Goal: Check status: Check status

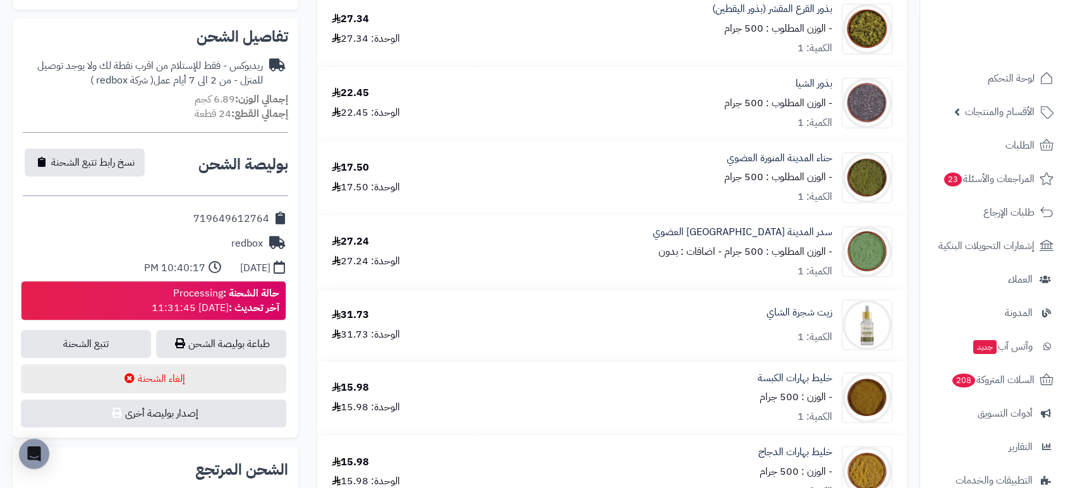
scroll to position [569, 0]
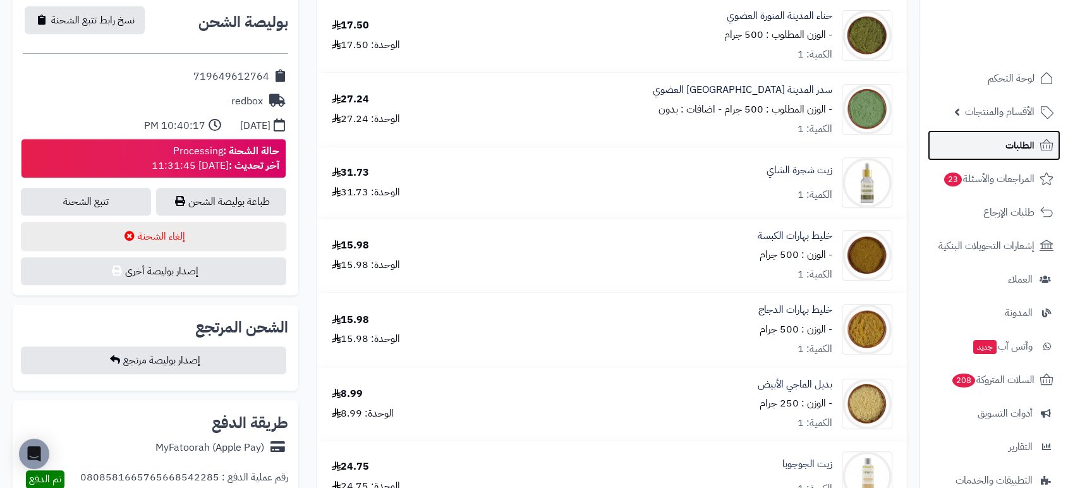
click at [1016, 153] on span "الطلبات" at bounding box center [1020, 146] width 29 height 18
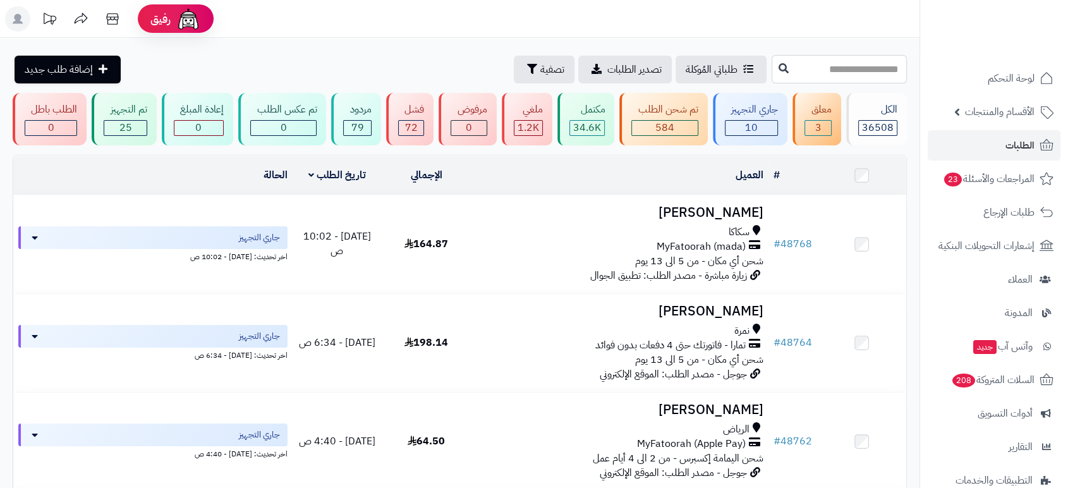
click at [776, 68] on input "text" at bounding box center [839, 69] width 135 height 28
type input "*****"
click at [779, 68] on icon at bounding box center [784, 68] width 10 height 10
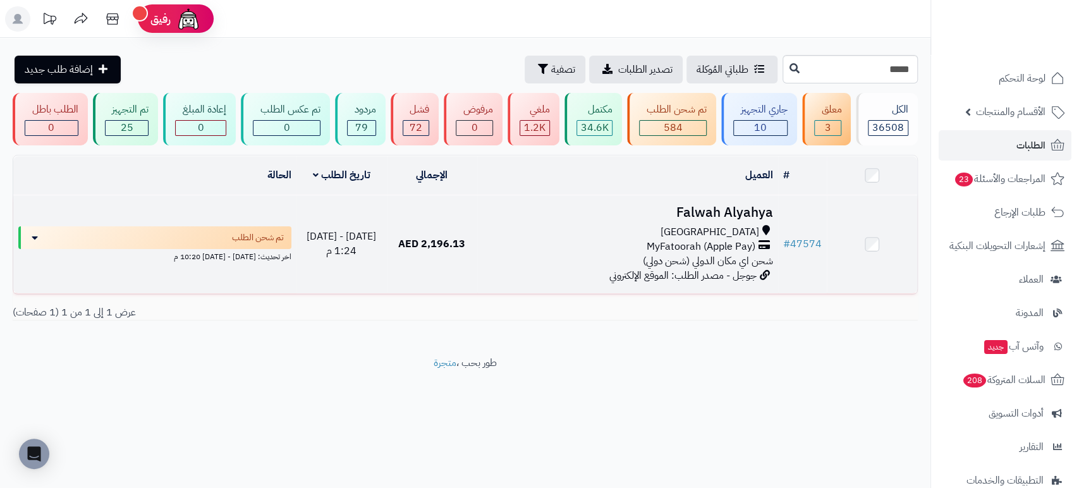
click at [718, 211] on h3 "Falwah Alyahya" at bounding box center [627, 212] width 291 height 15
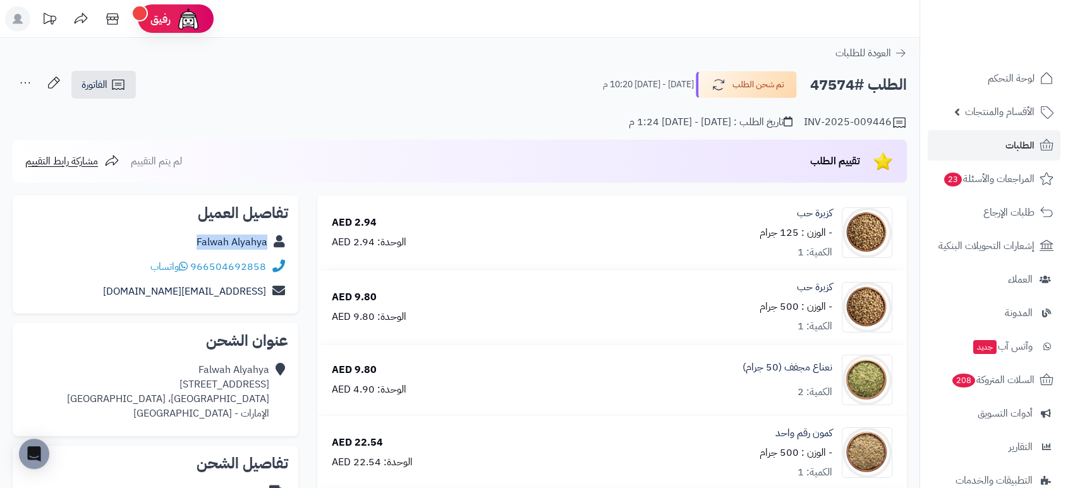
drag, startPoint x: 183, startPoint y: 241, endPoint x: 271, endPoint y: 245, distance: 88.6
click at [271, 245] on div "Falwah Alyahya" at bounding box center [155, 242] width 265 height 25
copy div "Falwah Alyahya"
drag, startPoint x: 152, startPoint y: 384, endPoint x: 171, endPoint y: 386, distance: 19.0
click at [171, 386] on div "Falwah Alyahya Albada 2C house 134A، Dubai، دبي الإمارات - United Arab Emirates" at bounding box center [168, 392] width 202 height 58
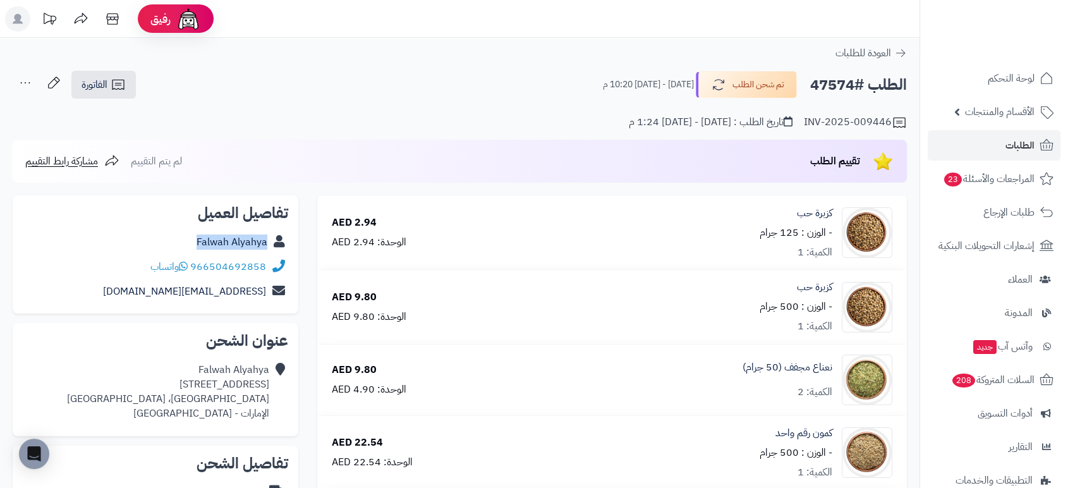
click at [171, 386] on div "Falwah Alyahya Albada 2C house 134A، Dubai، دبي الإمارات - United Arab Emirates" at bounding box center [168, 392] width 202 height 58
drag, startPoint x: 185, startPoint y: 238, endPoint x: 274, endPoint y: 238, distance: 89.1
click at [274, 238] on div "Falwah Alyahya" at bounding box center [155, 242] width 265 height 25
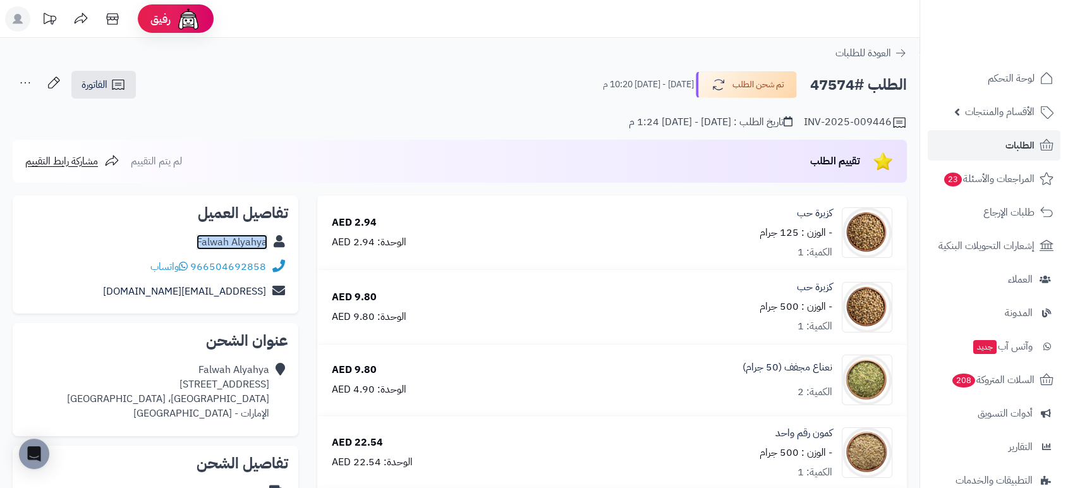
copy div "Falwah Alyahya"
click at [145, 384] on div "Falwah Alyahya Albada 2C house 134A، Dubai، دبي الإمارات - United Arab Emirates" at bounding box center [168, 392] width 202 height 58
copy div "Albada 2C house 134A،"
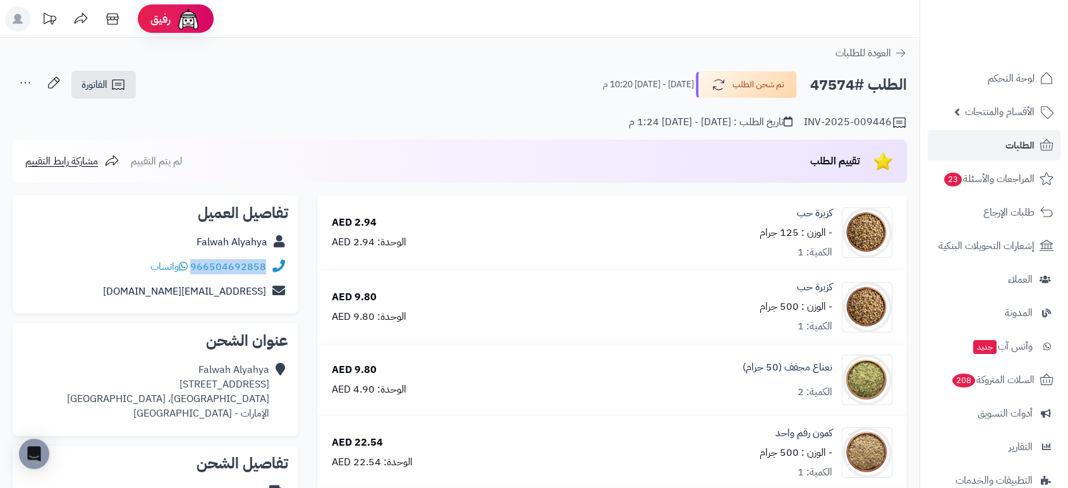
drag, startPoint x: 269, startPoint y: 265, endPoint x: 194, endPoint y: 265, distance: 75.2
click at [194, 265] on div "966504692858 واتساب" at bounding box center [155, 267] width 265 height 25
copy div "966504692858"
drag, startPoint x: 853, startPoint y: 85, endPoint x: 809, endPoint y: 83, distance: 43.7
click at [810, 83] on h2 "الطلب #47574" at bounding box center [858, 85] width 97 height 26
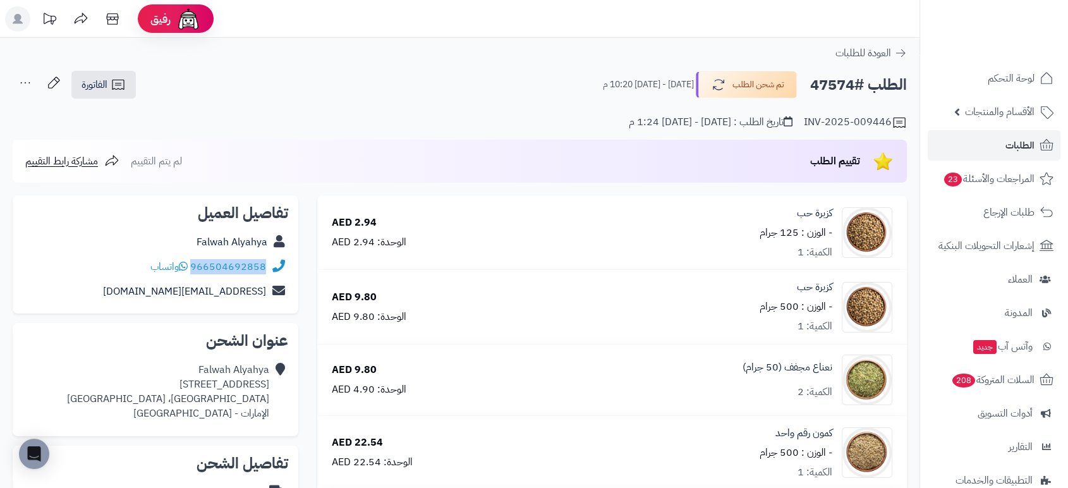
copy h2 "47574"
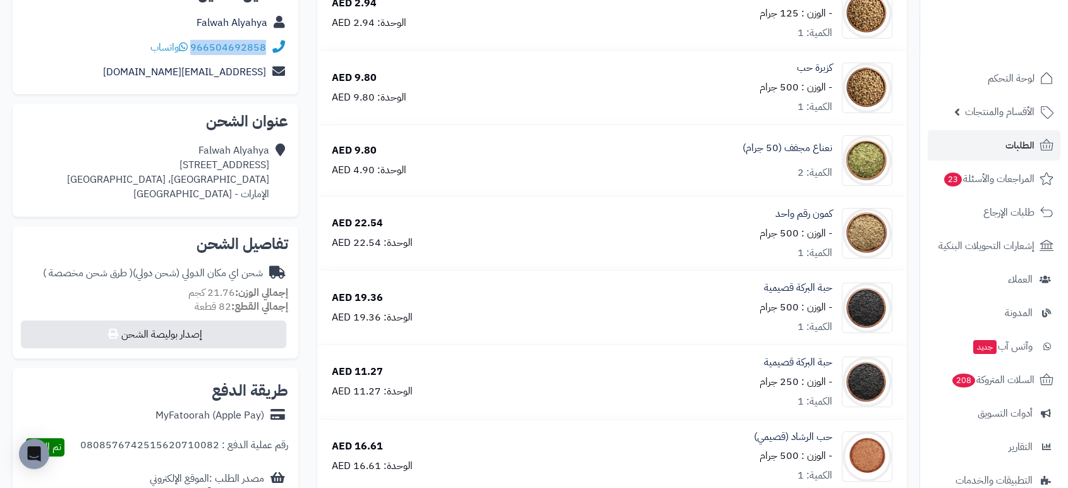
scroll to position [214, 0]
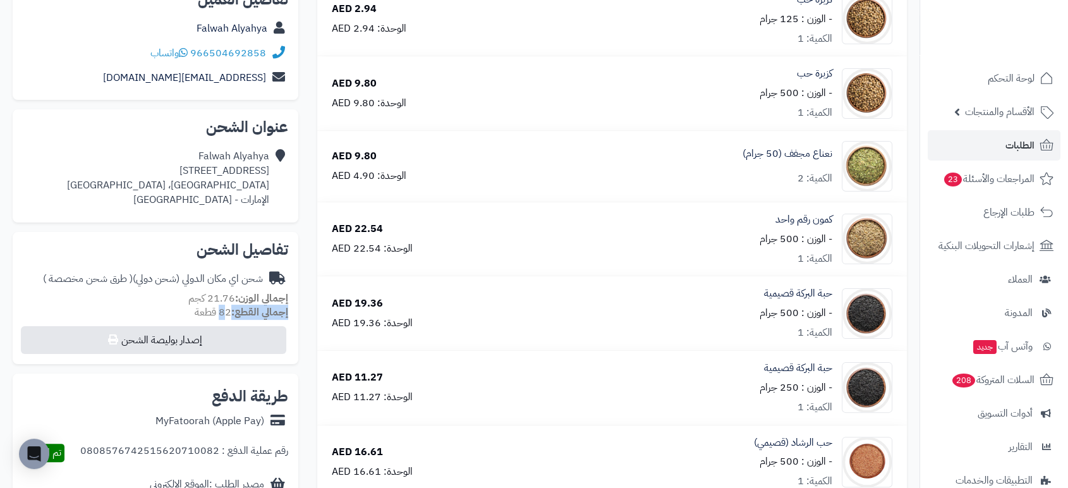
drag, startPoint x: 229, startPoint y: 314, endPoint x: 192, endPoint y: 304, distance: 38.5
click at [192, 304] on div "تفاصيل الشحن شحن اي مكان الدولي (شحن دولي) ( طرق شحن مخصصة ) إجمالي الوزن: 21.7…" at bounding box center [156, 298] width 286 height 133
click at [192, 310] on div "إجمالي القطع: 82 قطعة" at bounding box center [155, 312] width 265 height 15
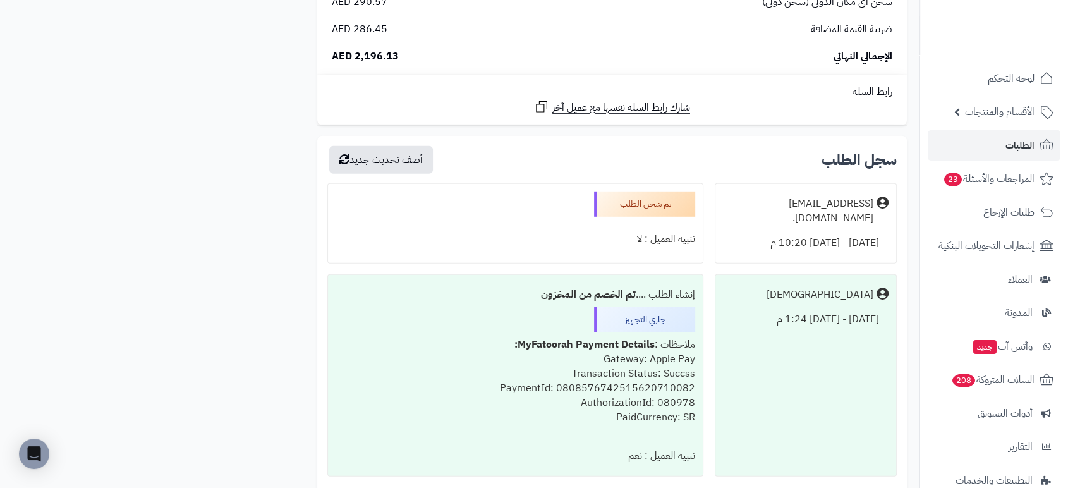
scroll to position [3717, 0]
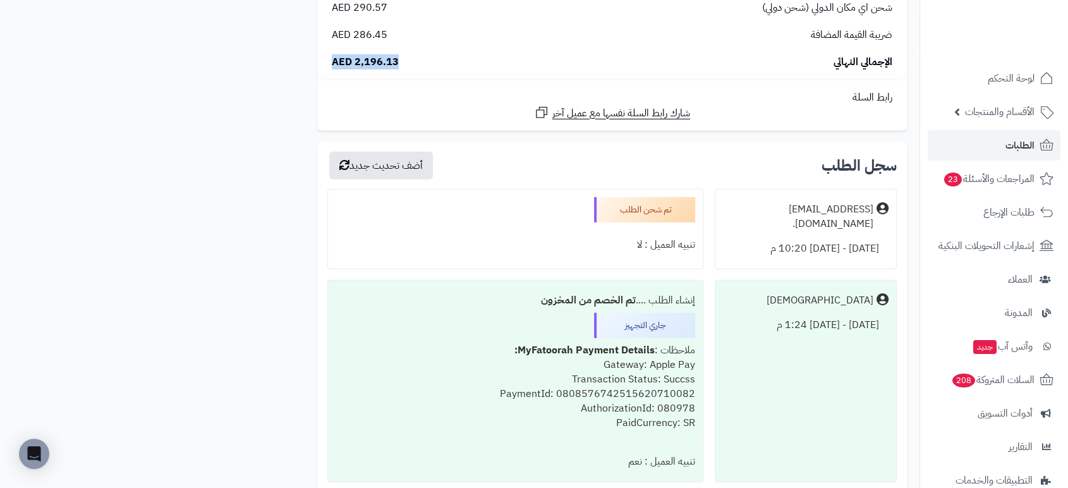
drag, startPoint x: 401, startPoint y: 54, endPoint x: 331, endPoint y: 59, distance: 70.3
click at [331, 59] on div "الإجمالي النهائي 2,196.13 AED" at bounding box center [612, 62] width 580 height 15
copy span "2,196.13 AED"
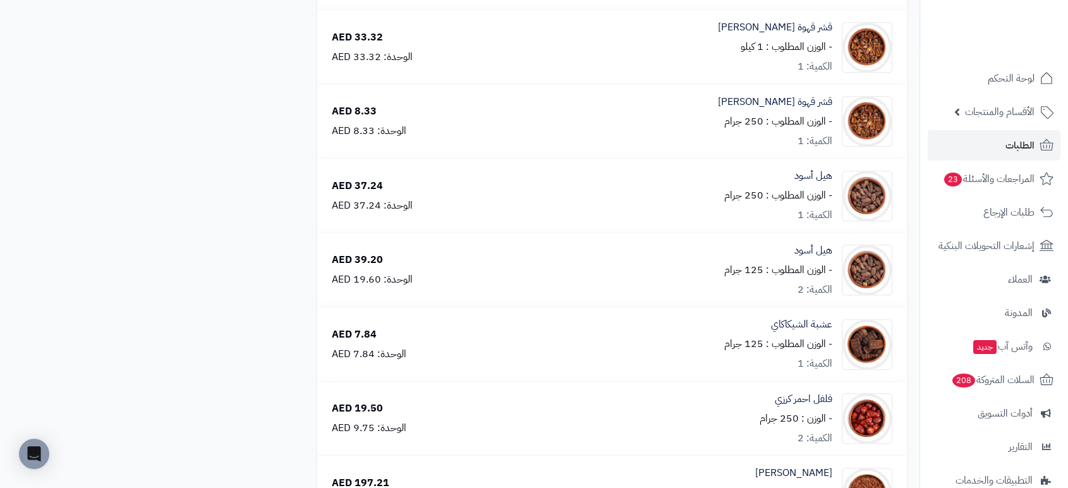
scroll to position [159, 0]
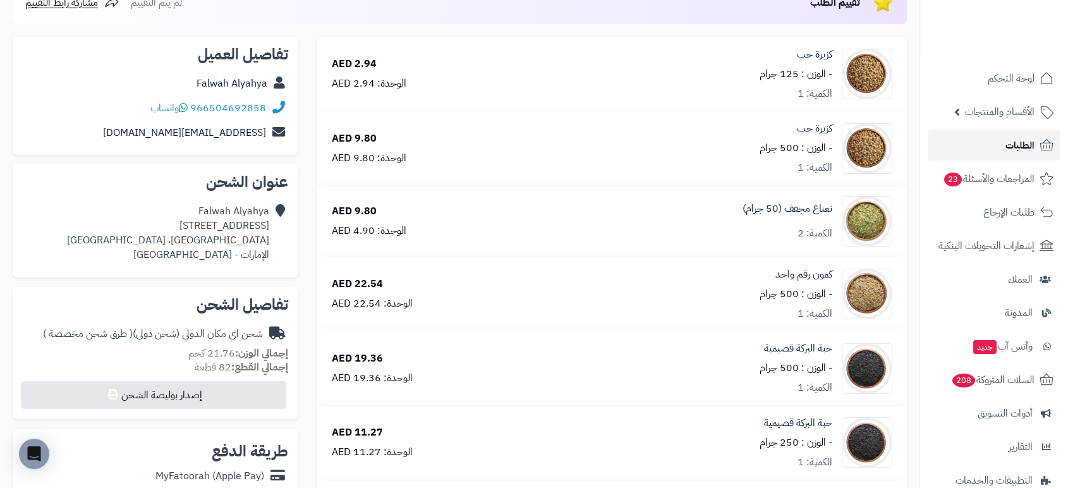
click at [1020, 147] on span "الطلبات" at bounding box center [1020, 146] width 29 height 18
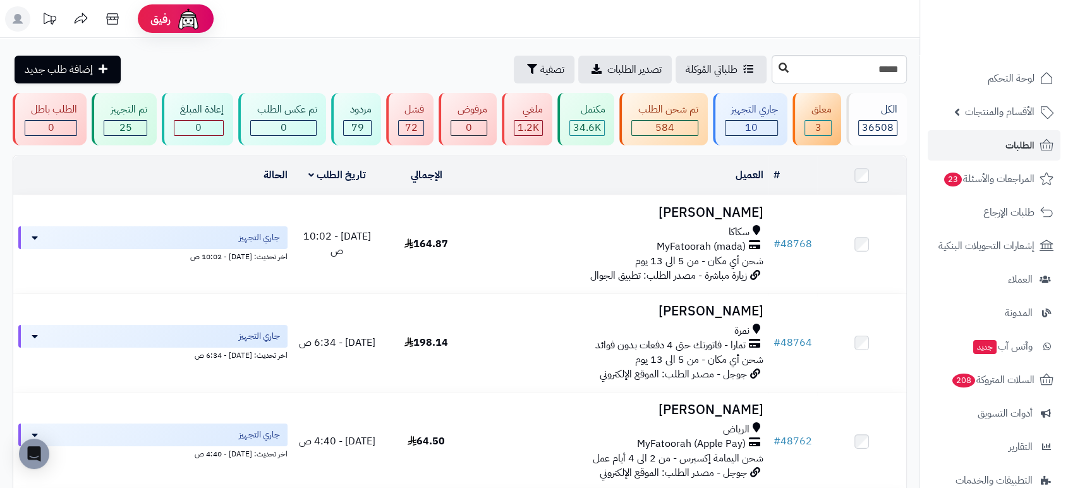
type input "*****"
click at [774, 73] on button at bounding box center [783, 68] width 19 height 24
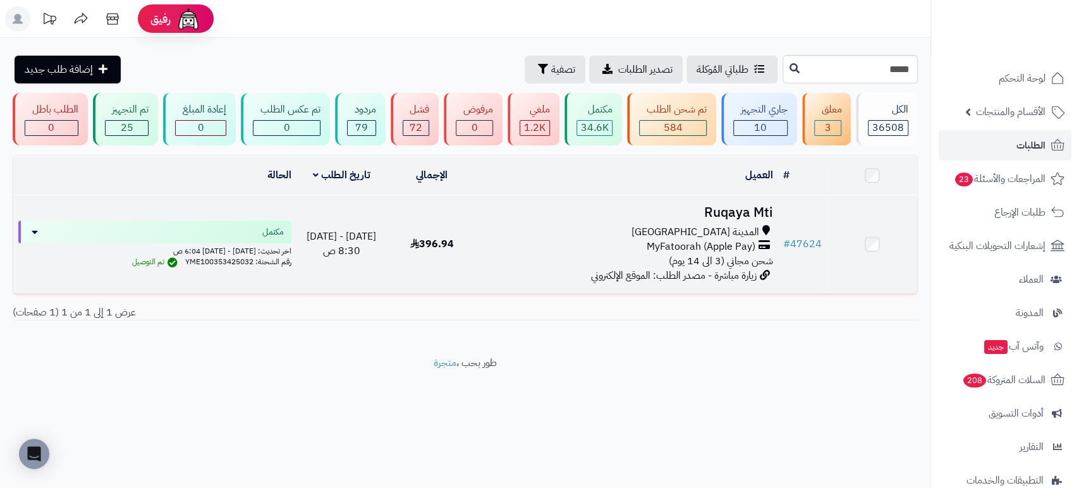
click at [719, 216] on h3 "Ruqaya Mti" at bounding box center [627, 212] width 291 height 15
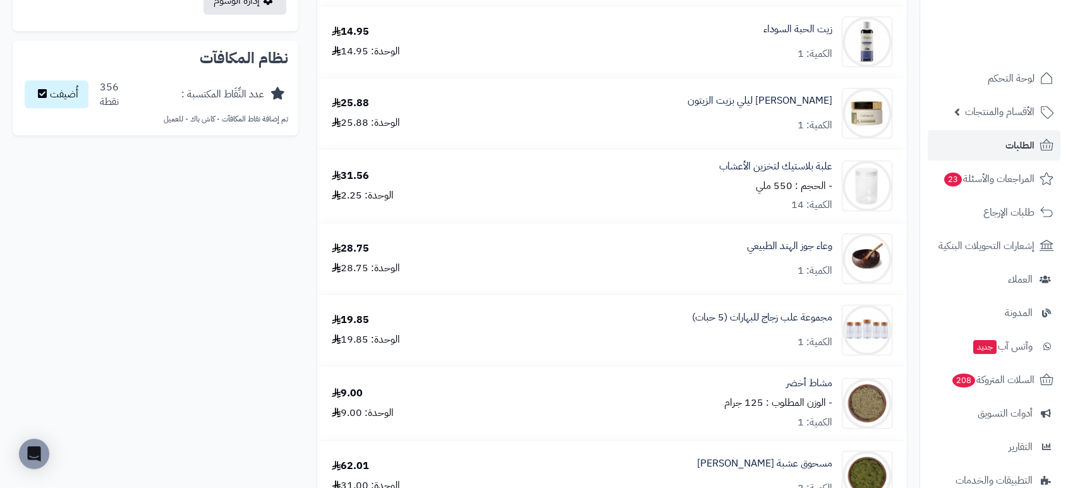
scroll to position [1238, 0]
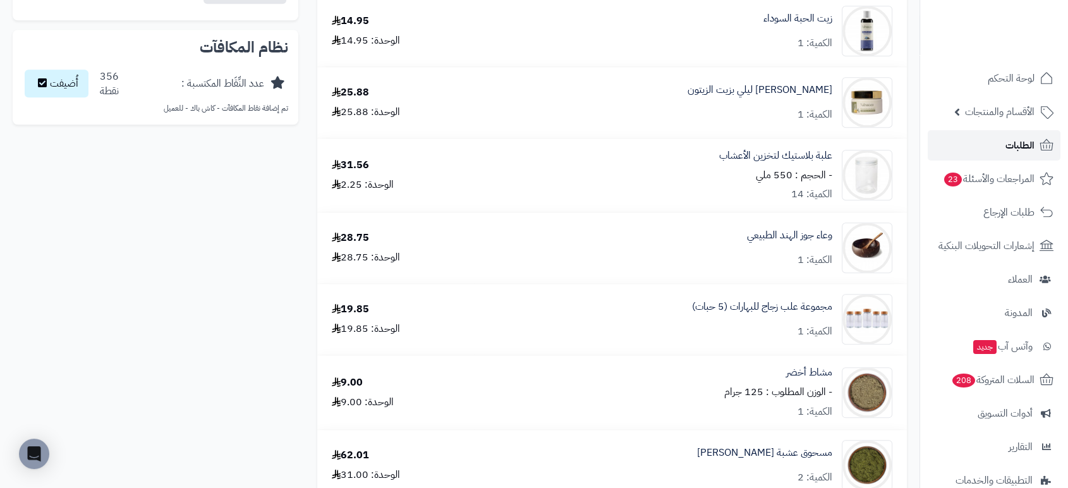
click at [1023, 144] on span "الطلبات" at bounding box center [1020, 146] width 29 height 18
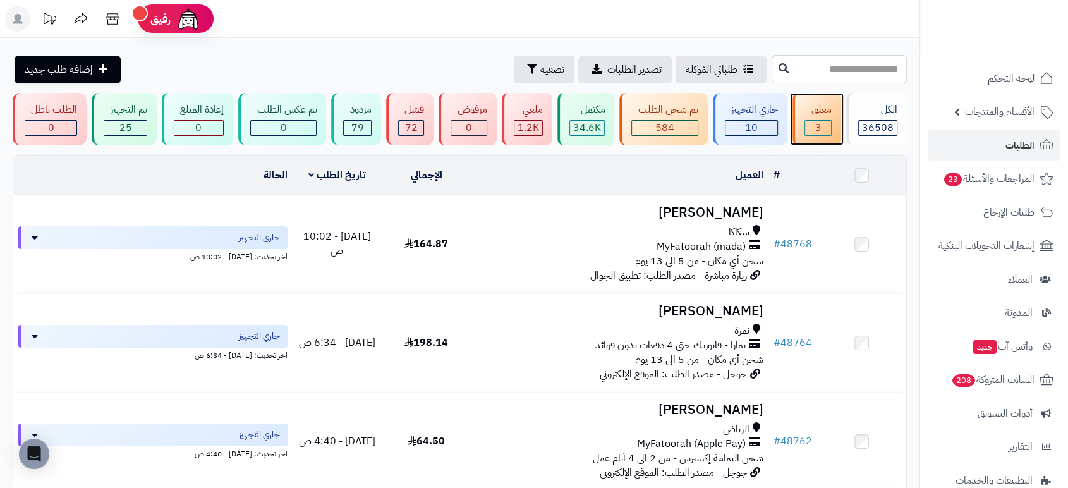
click at [812, 112] on div "معلق" at bounding box center [818, 109] width 27 height 15
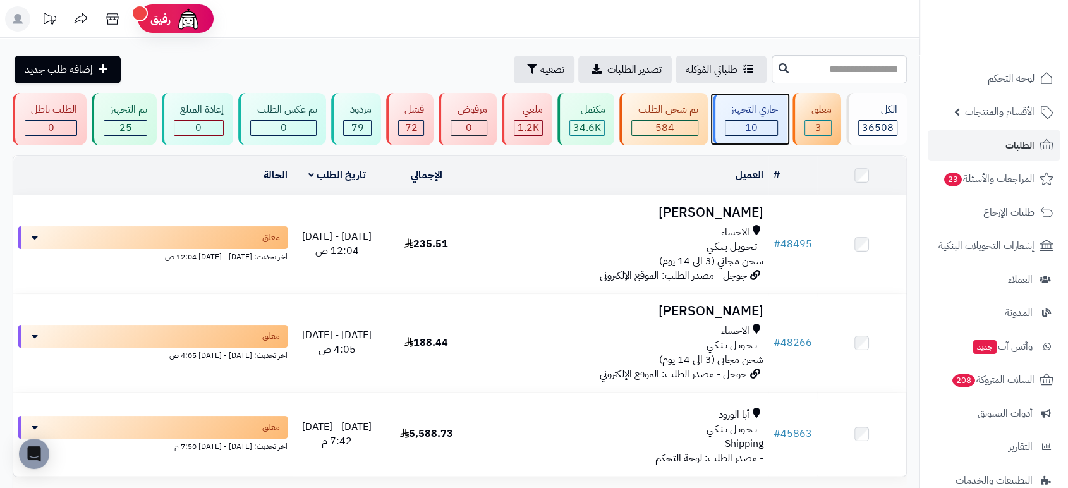
click at [764, 111] on div "جاري التجهيز" at bounding box center [751, 109] width 53 height 15
